Goal: Information Seeking & Learning: Learn about a topic

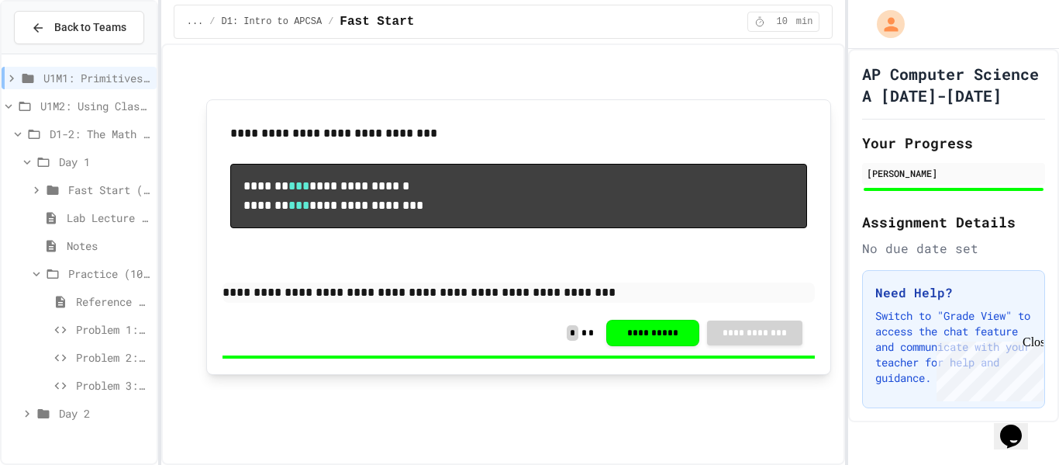
click at [87, 161] on span "Day 1" at bounding box center [105, 162] width 92 height 16
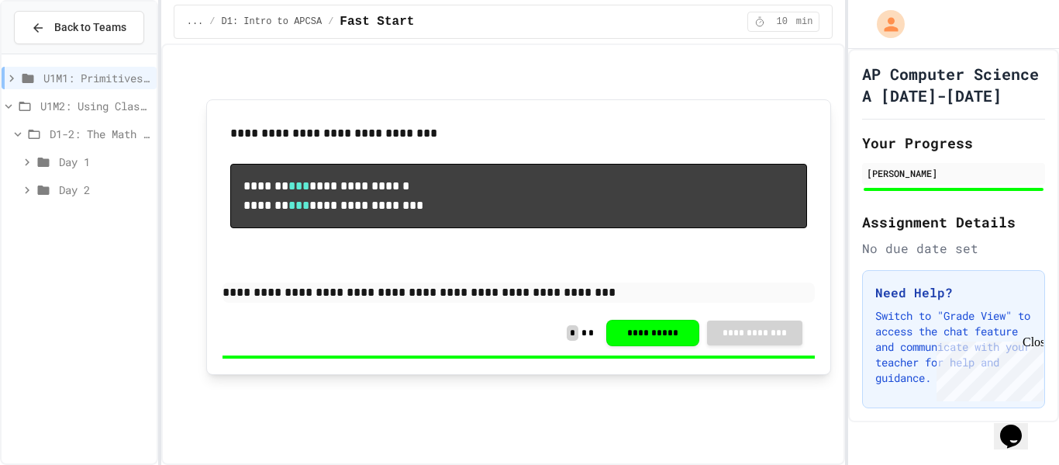
click at [60, 195] on span "Day 2" at bounding box center [105, 189] width 92 height 16
click at [88, 297] on span "Exit Ticket" at bounding box center [109, 301] width 84 height 16
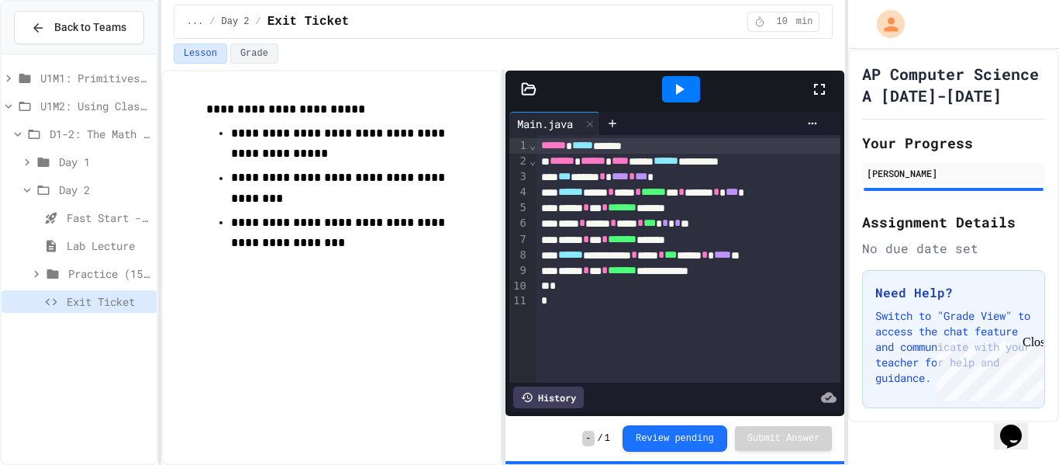
click at [64, 186] on span "Day 2" at bounding box center [105, 189] width 92 height 16
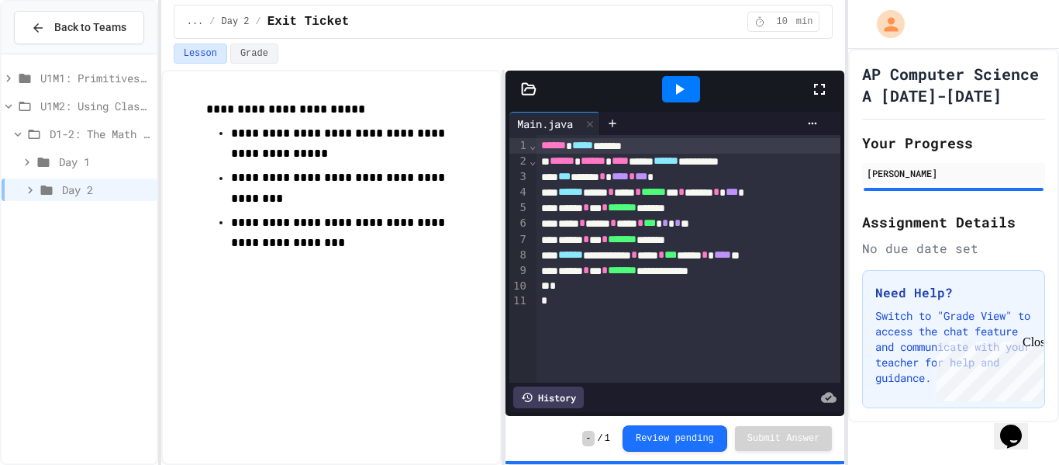
click at [36, 136] on icon at bounding box center [34, 134] width 19 height 14
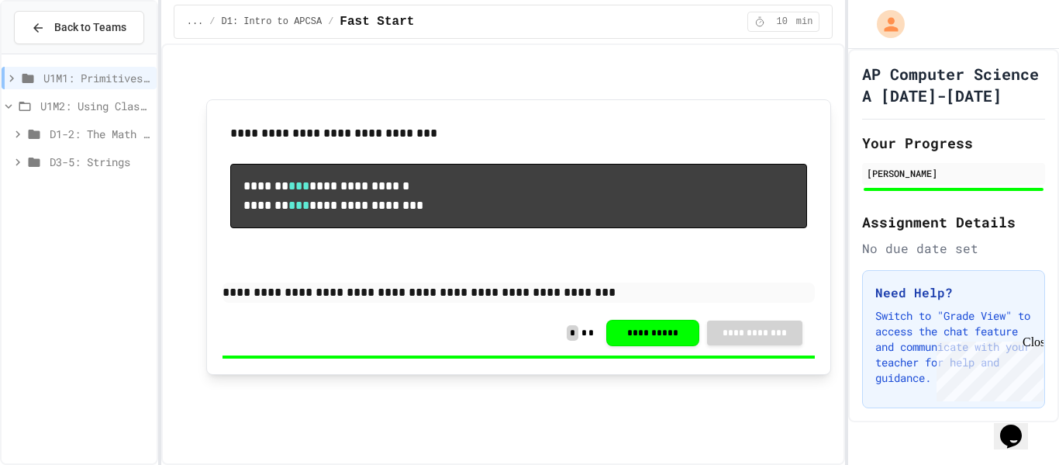
click at [60, 160] on span "D3-5: Strings" at bounding box center [100, 162] width 101 height 16
click at [45, 195] on icon at bounding box center [43, 190] width 19 height 14
click at [59, 216] on icon at bounding box center [51, 218] width 19 height 14
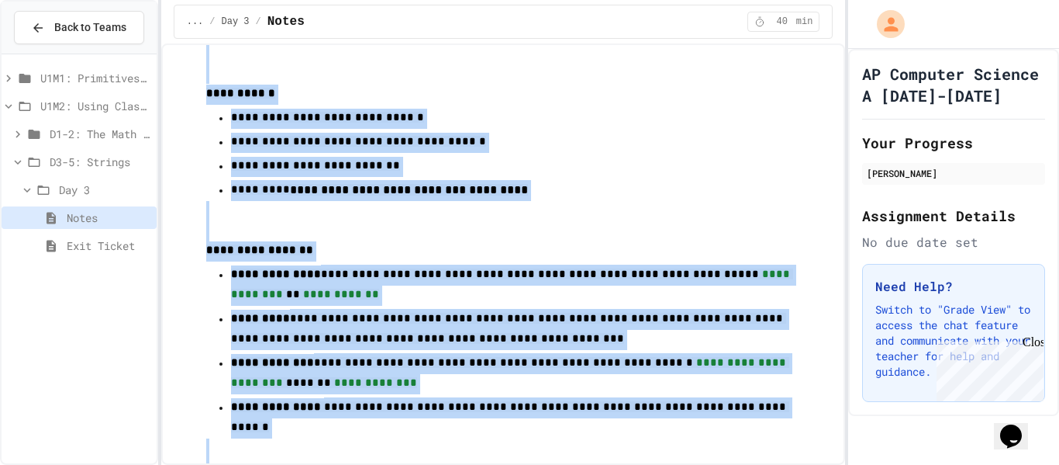
scroll to position [1387, 0]
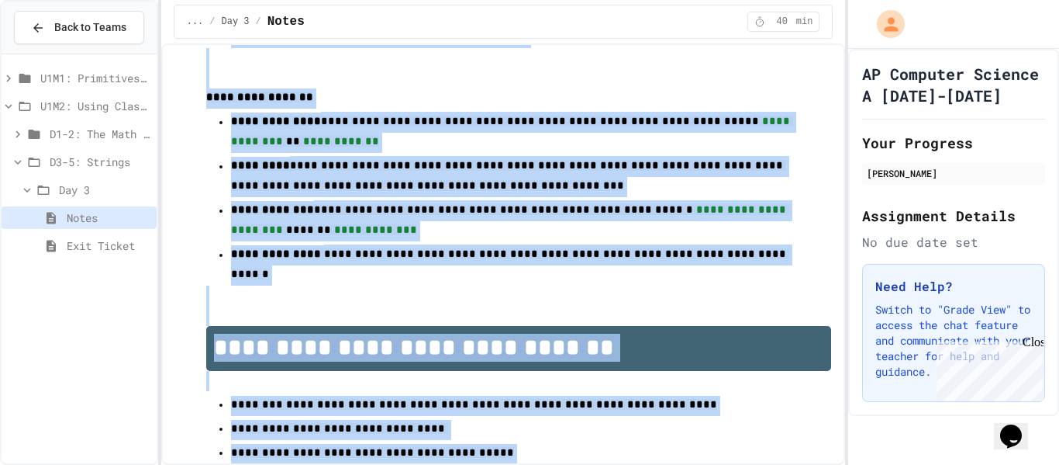
drag, startPoint x: 203, startPoint y: 126, endPoint x: 501, endPoint y: 494, distance: 473.1
click at [501, 464] on html "**********" at bounding box center [529, 232] width 1059 height 465
click at [474, 419] on p "**********" at bounding box center [519, 429] width 576 height 20
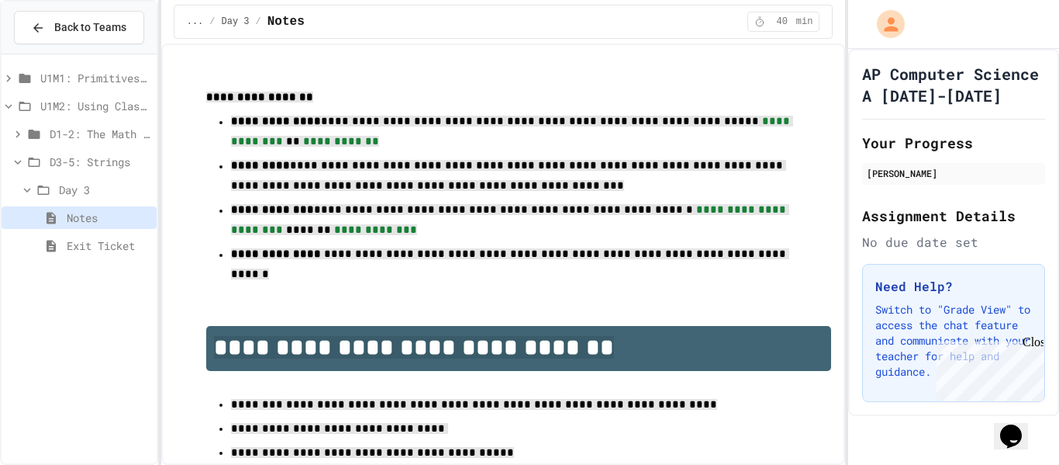
scroll to position [0, 0]
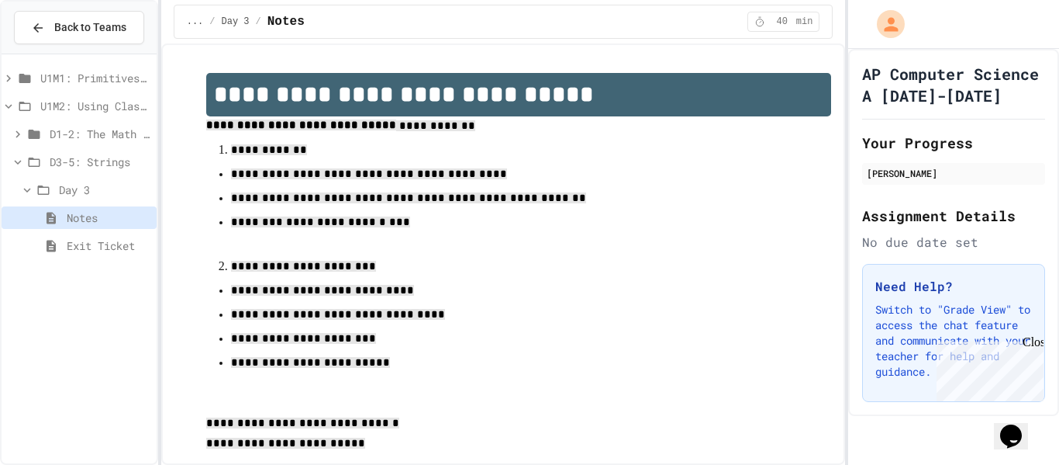
click at [474, 360] on p "**********" at bounding box center [519, 363] width 576 height 20
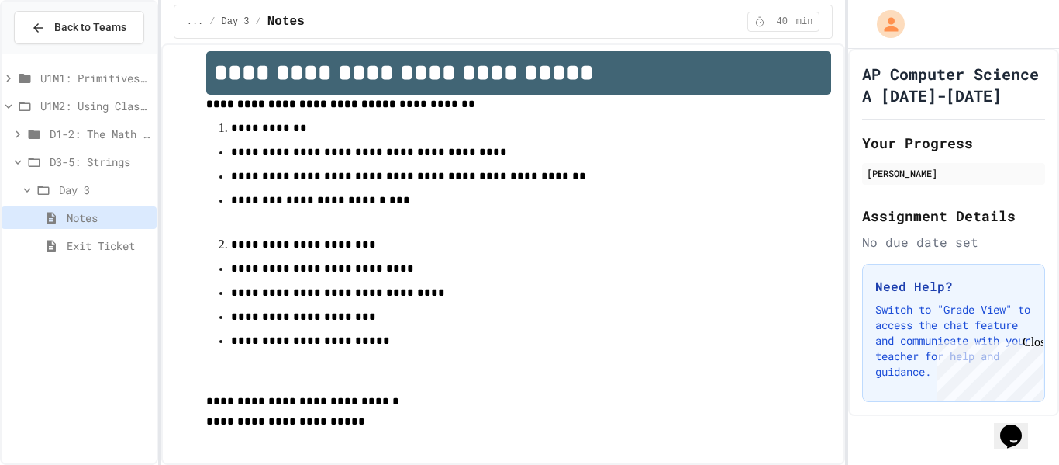
scroll to position [25, 0]
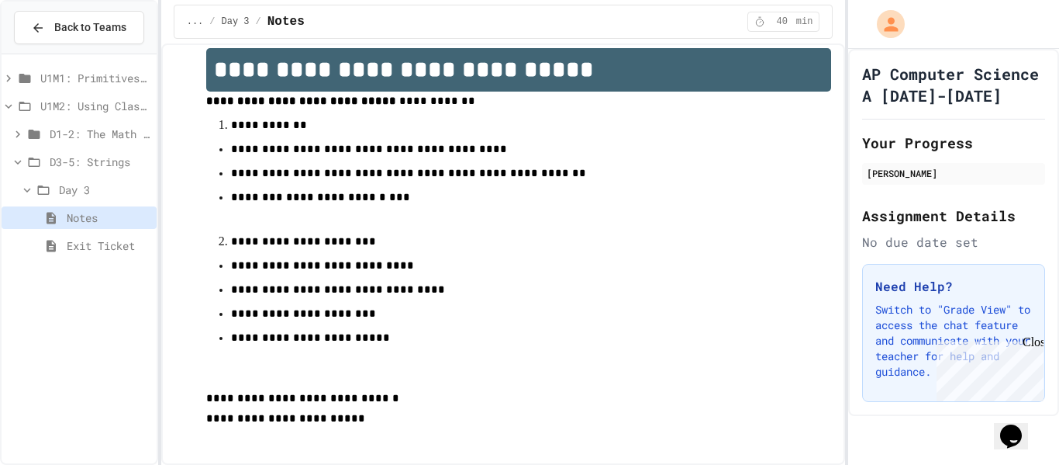
click at [74, 240] on span "Exit Ticket" at bounding box center [109, 245] width 84 height 16
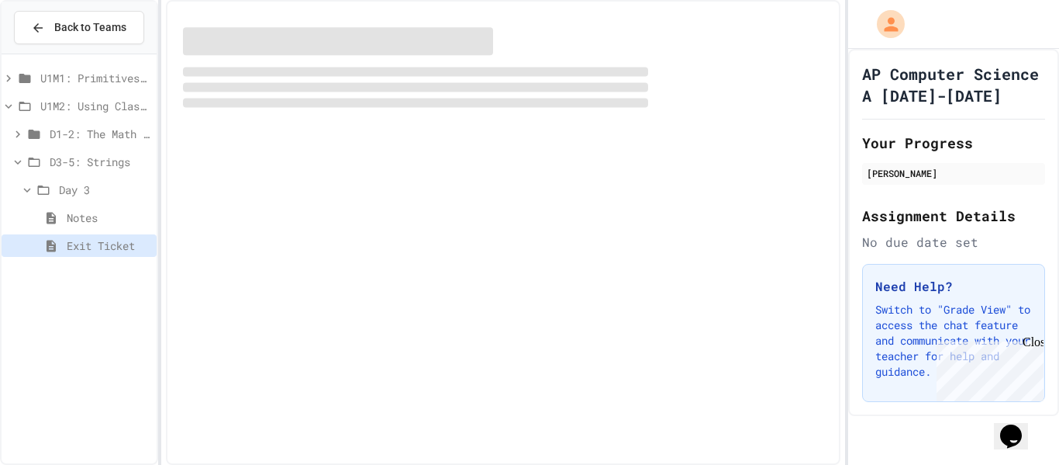
click at [1035, 347] on div "Close" at bounding box center [1032, 344] width 19 height 19
drag, startPoint x: 183, startPoint y: 62, endPoint x: 284, endPoint y: 139, distance: 126.7
click at [284, 139] on div at bounding box center [503, 232] width 675 height 465
click at [107, 216] on span "Notes" at bounding box center [109, 217] width 84 height 16
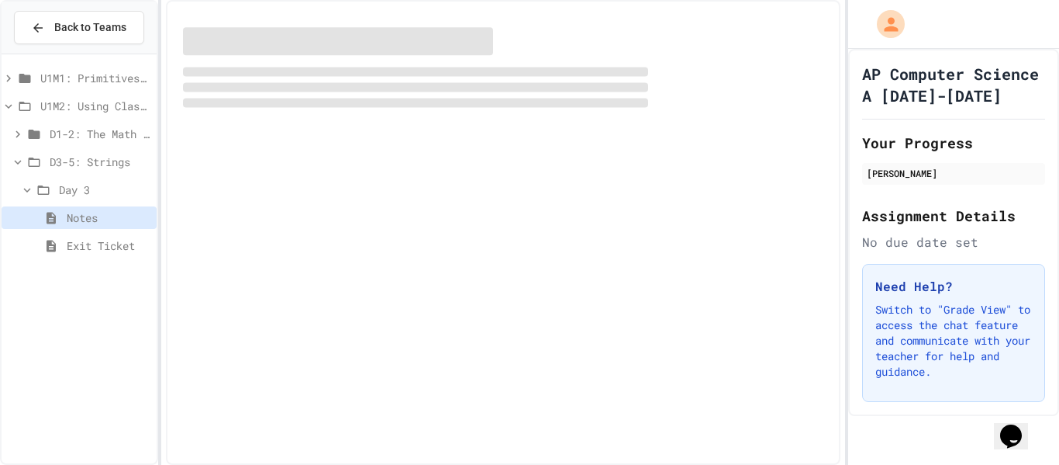
click at [104, 242] on span "Exit Ticket" at bounding box center [109, 245] width 84 height 16
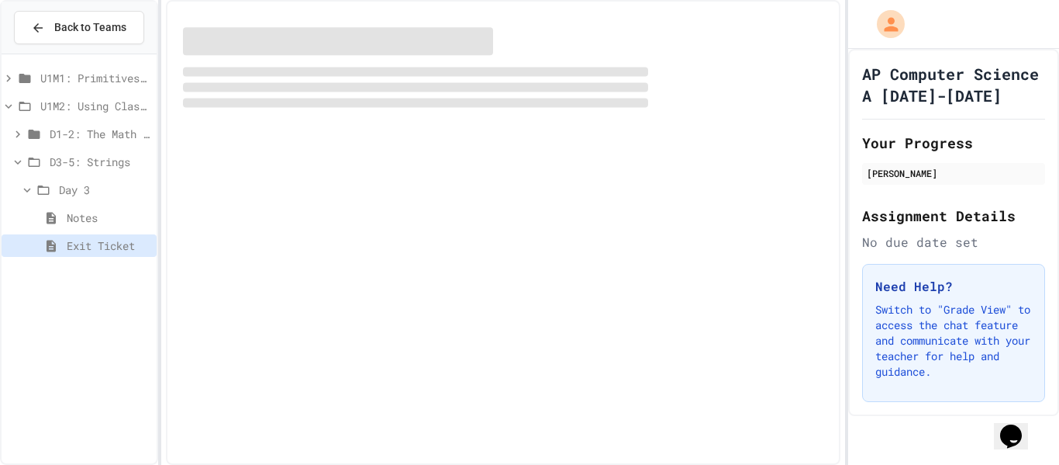
click at [98, 213] on span "Notes" at bounding box center [109, 217] width 84 height 16
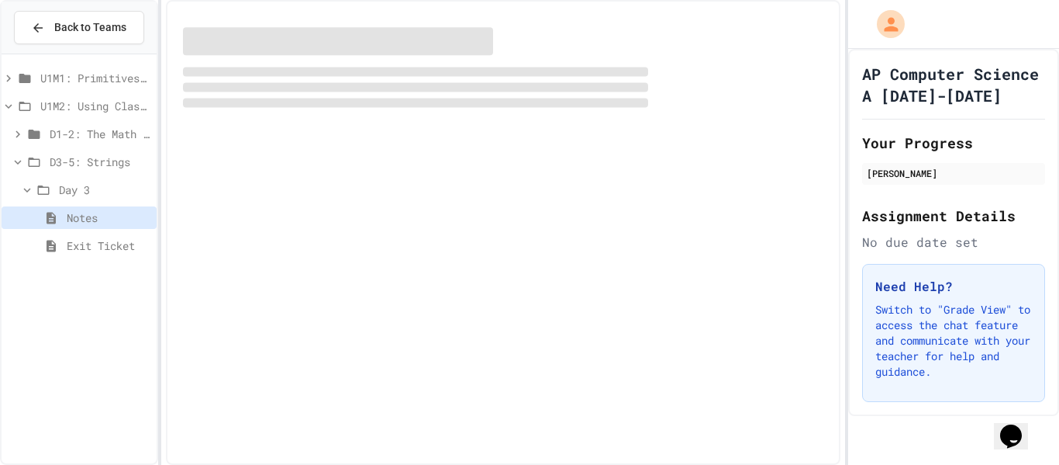
click at [98, 237] on span "Exit Ticket" at bounding box center [109, 245] width 84 height 16
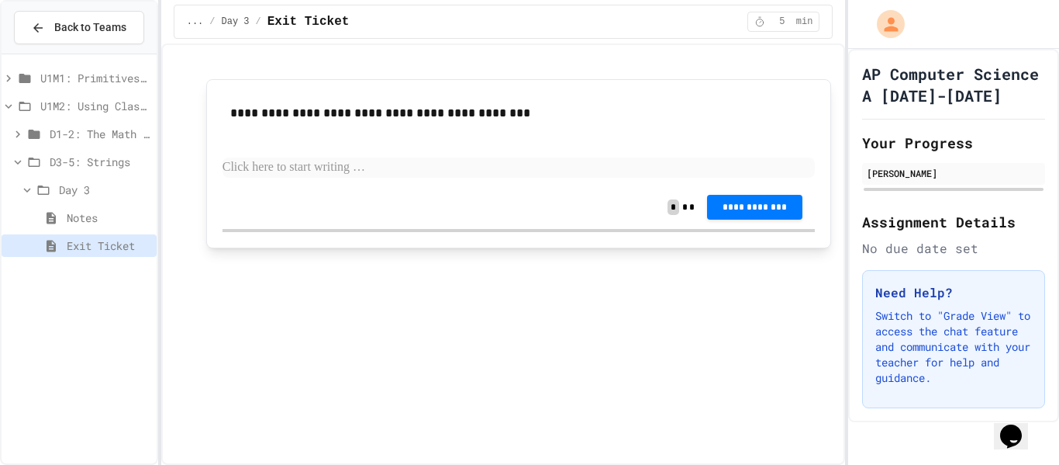
click at [309, 164] on p at bounding box center [519, 167] width 593 height 20
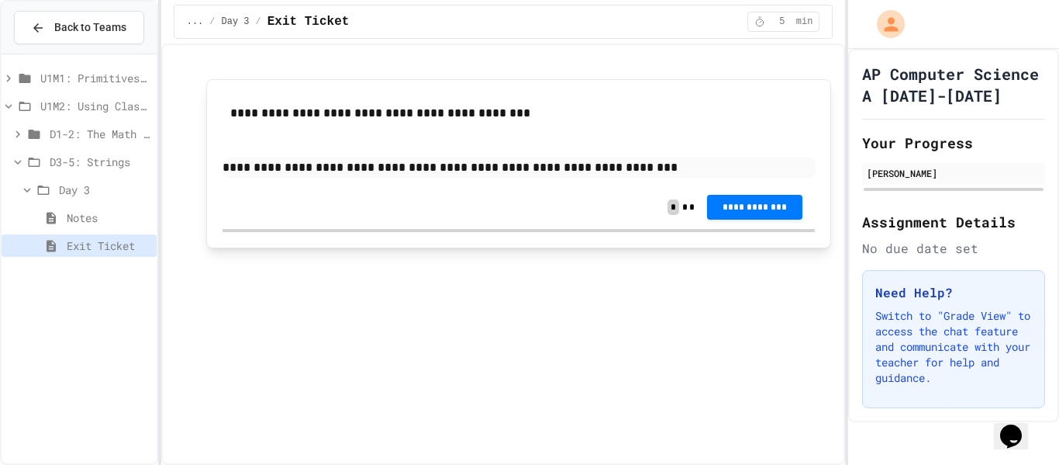
click at [121, 220] on span "Notes" at bounding box center [109, 217] width 84 height 16
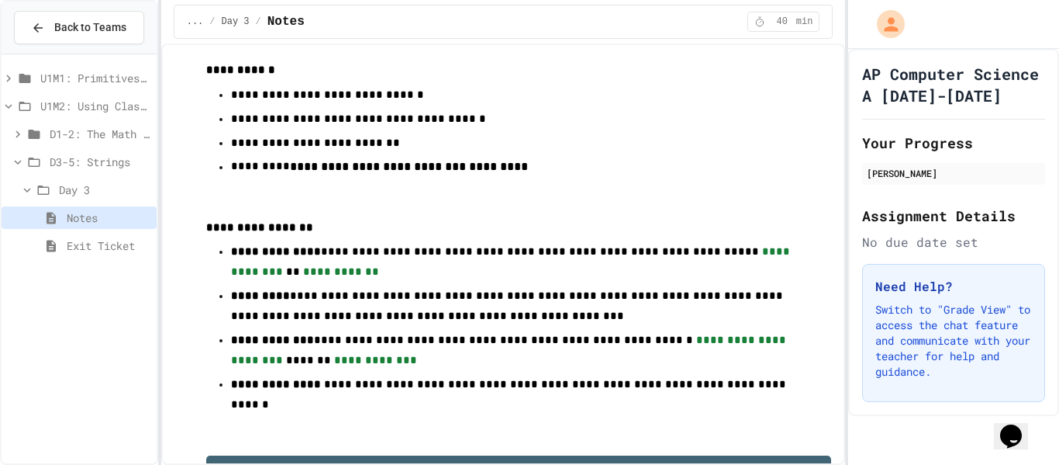
scroll to position [1265, 0]
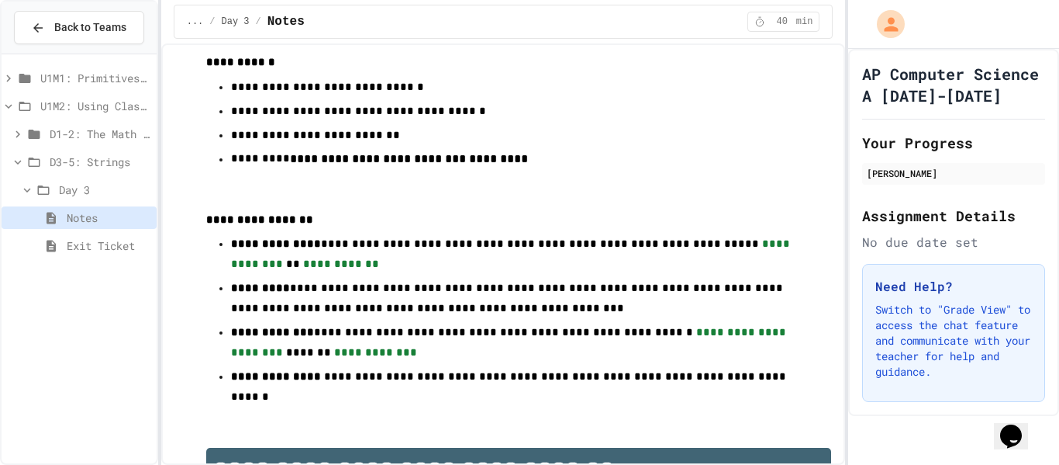
click at [112, 244] on span "Exit Ticket" at bounding box center [109, 245] width 84 height 16
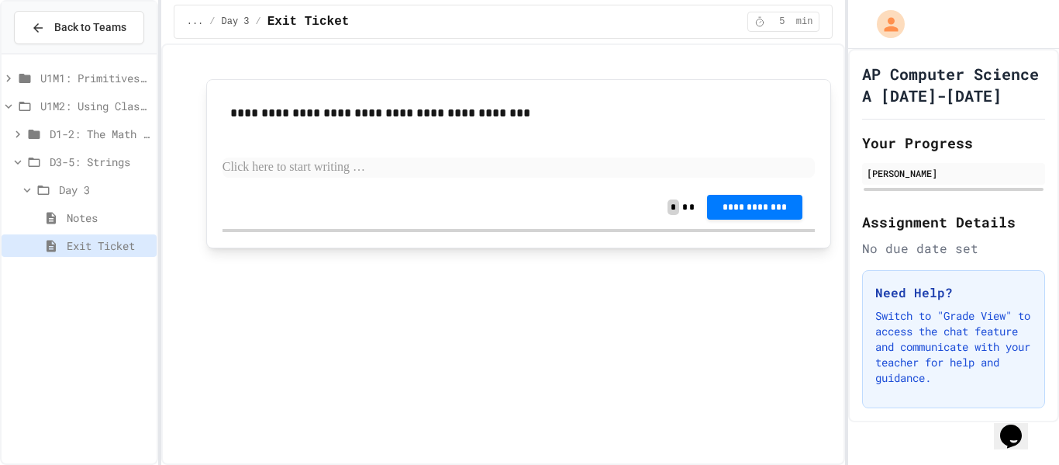
click at [358, 158] on p at bounding box center [519, 167] width 593 height 20
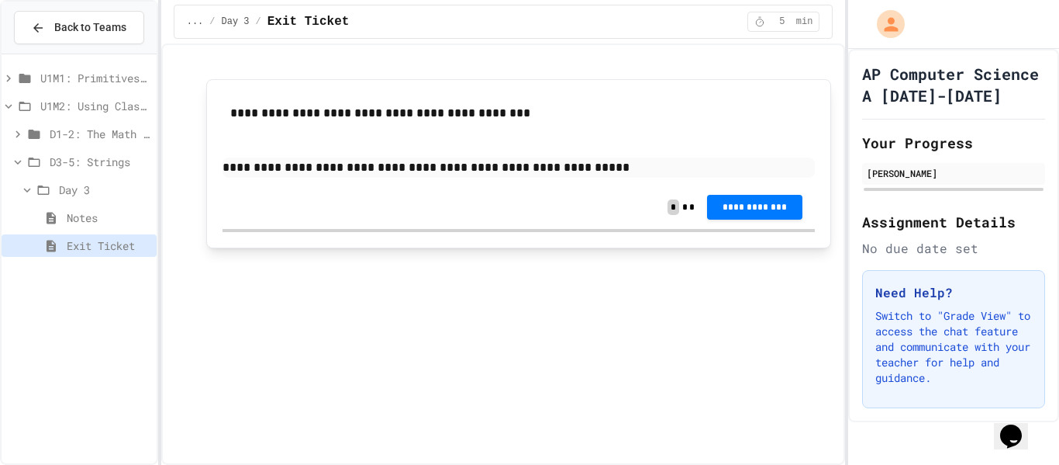
click at [448, 172] on p "**********" at bounding box center [519, 167] width 593 height 20
click at [744, 209] on span "**********" at bounding box center [755, 205] width 71 height 12
